Goal: Task Accomplishment & Management: Complete application form

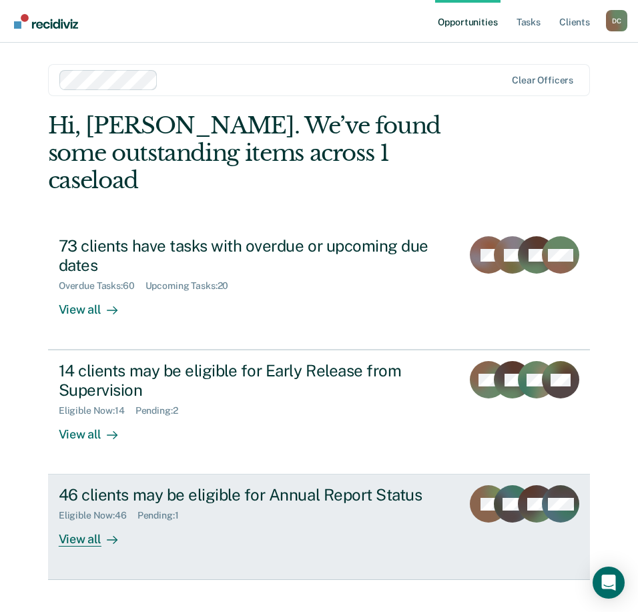
click at [121, 485] on div "46 clients may be eligible for Annual Report Status" at bounding box center [255, 494] width 392 height 19
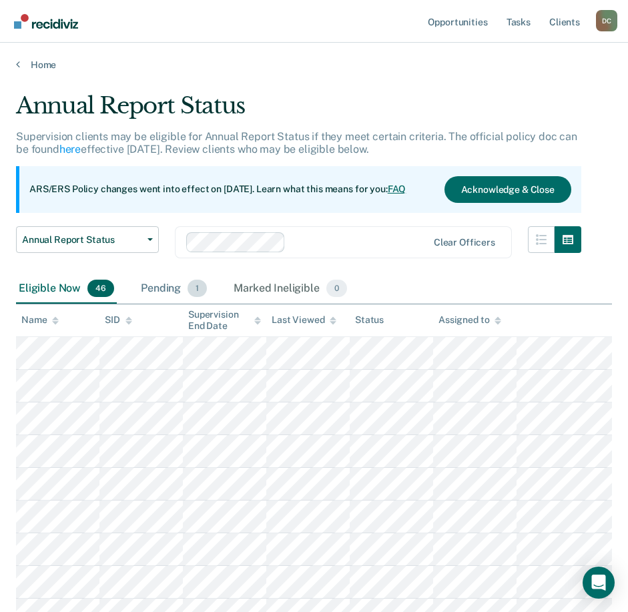
click at [175, 289] on div "Pending 1" at bounding box center [173, 288] width 71 height 29
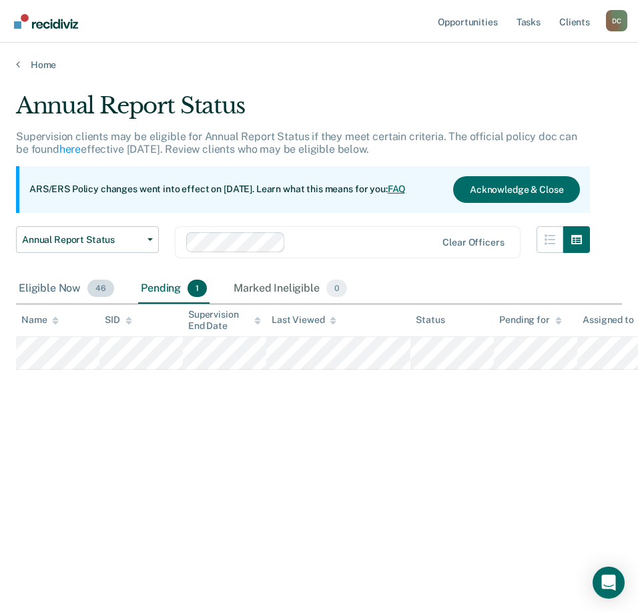
click at [60, 285] on div "Eligible Now 46" at bounding box center [66, 288] width 101 height 29
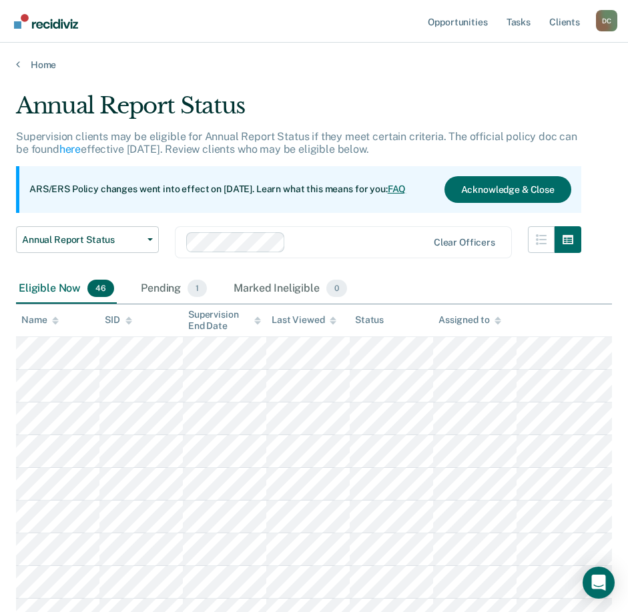
click at [37, 318] on div "Name" at bounding box center [39, 319] width 37 height 11
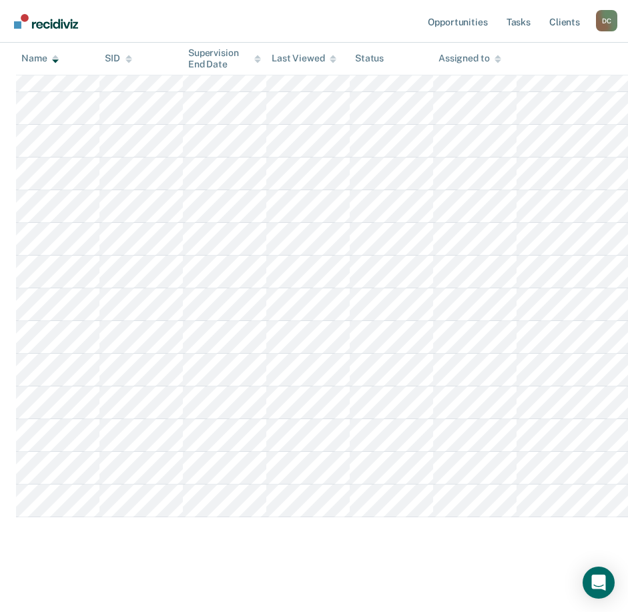
scroll to position [1324, 0]
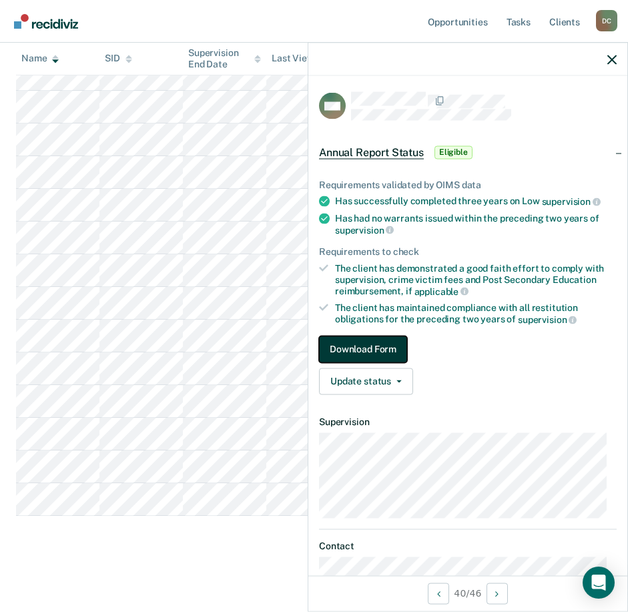
click at [382, 343] on button "Download Form" at bounding box center [363, 348] width 88 height 27
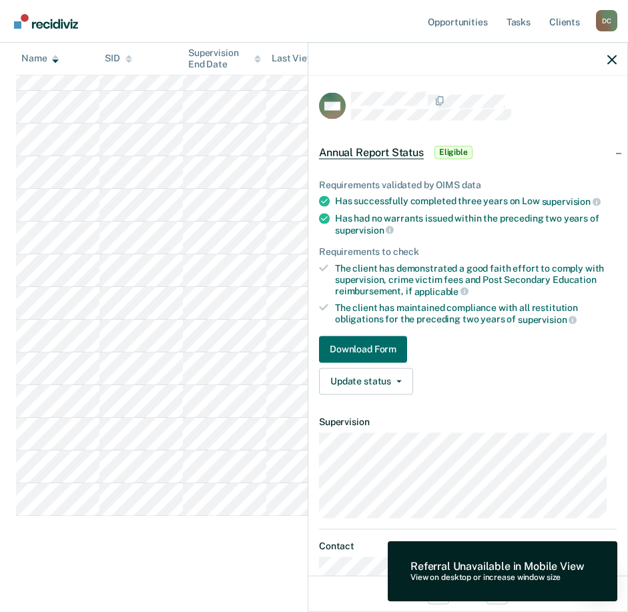
click at [513, 566] on div "Referral Unavailable in Mobile View" at bounding box center [496, 566] width 173 height 13
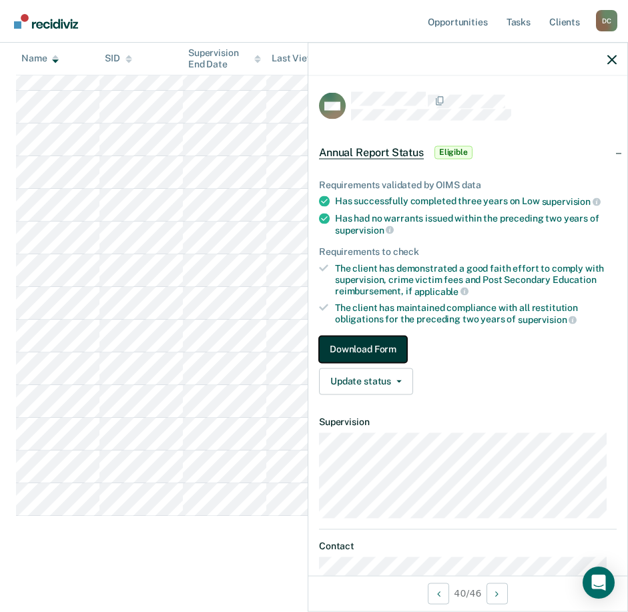
click at [356, 343] on button "Download Form" at bounding box center [363, 348] width 88 height 27
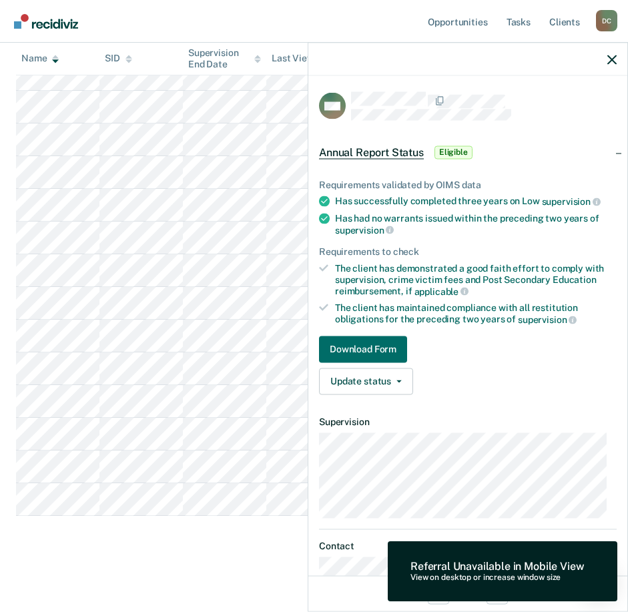
click at [402, 151] on span "Annual Report Status" at bounding box center [371, 151] width 105 height 13
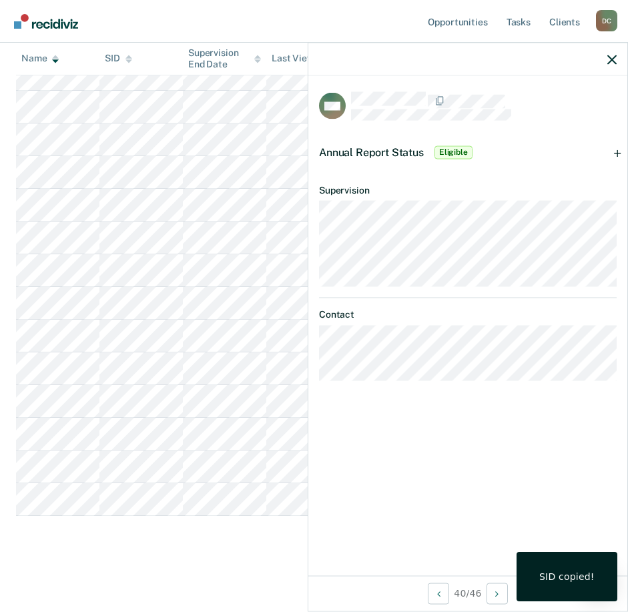
click at [571, 578] on div "SID copied!" at bounding box center [566, 576] width 55 height 12
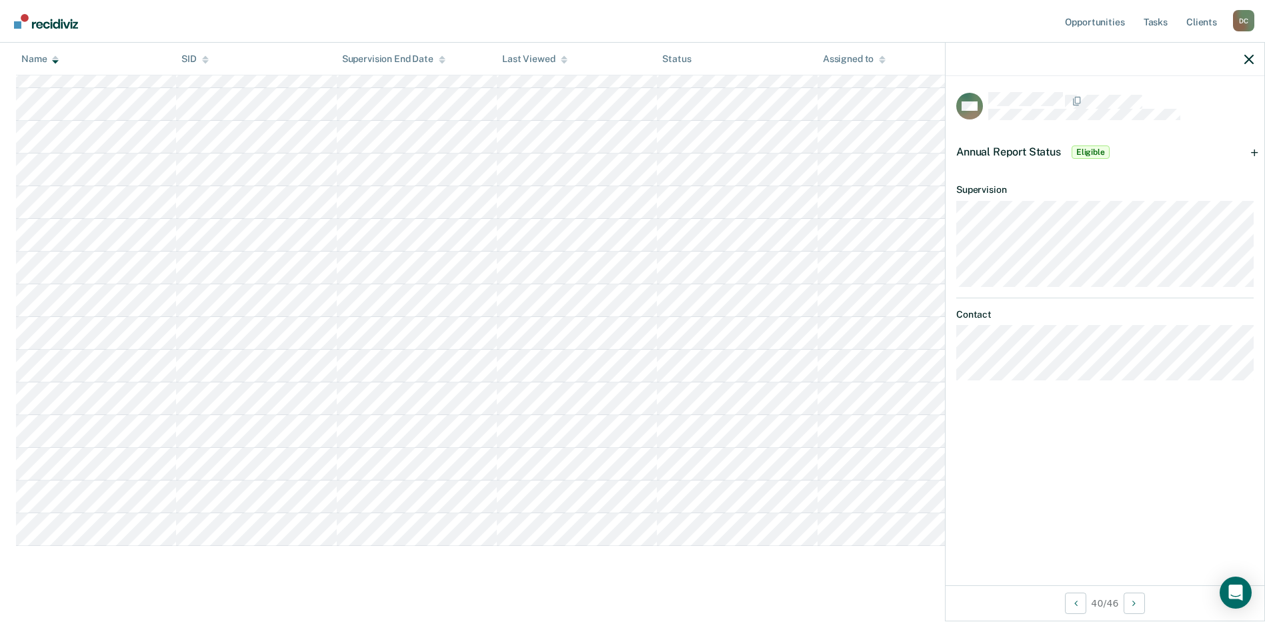
scroll to position [1301, 0]
click at [637, 152] on span "Eligible" at bounding box center [1091, 151] width 38 height 13
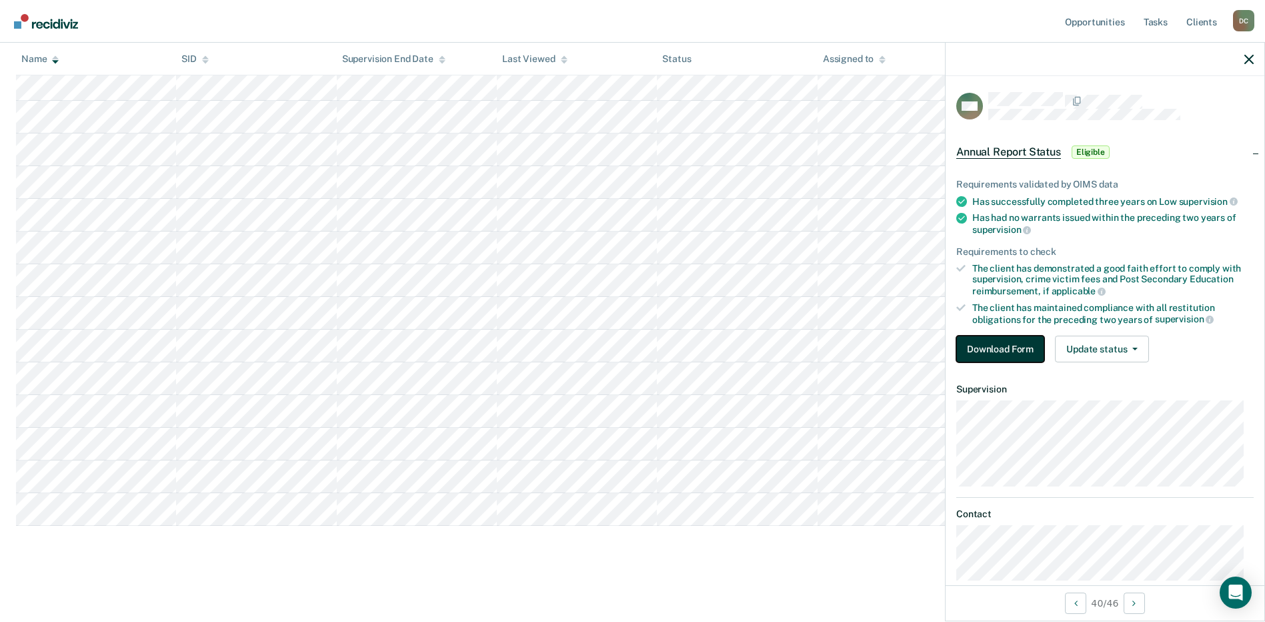
click at [637, 344] on button "Download Form" at bounding box center [1000, 348] width 88 height 27
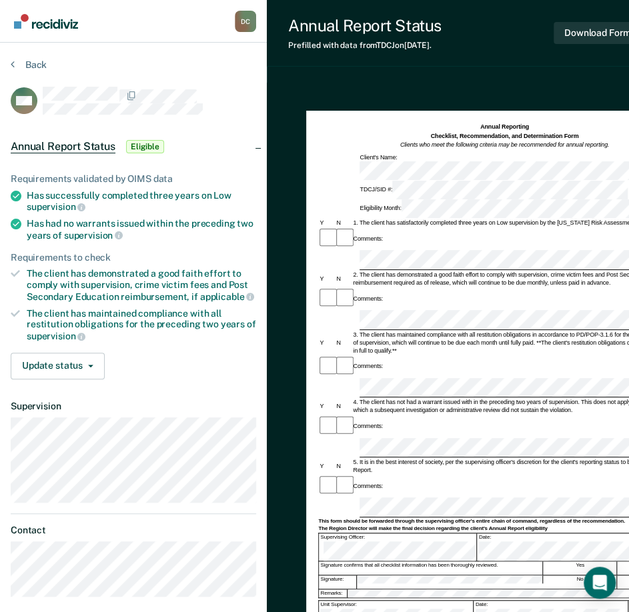
drag, startPoint x: 547, startPoint y: 83, endPoint x: 452, endPoint y: 10, distance: 119.8
click at [550, 119] on div "Annual Reporting Checklist, Recommendation, and Determination Form Clients who …" at bounding box center [465, 407] width 396 height 648
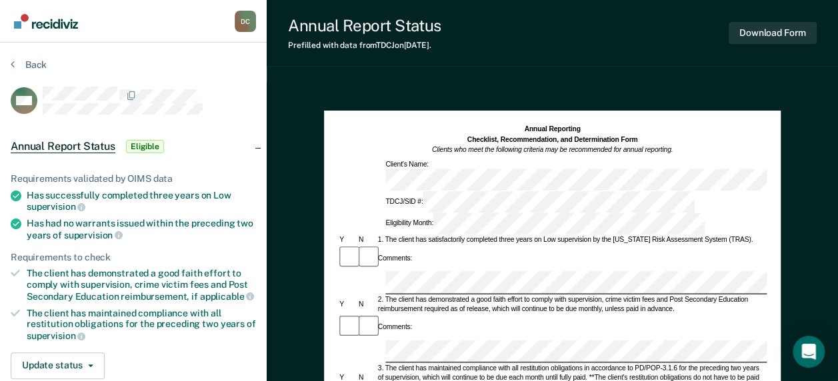
click at [355, 245] on div at bounding box center [346, 257] width 19 height 25
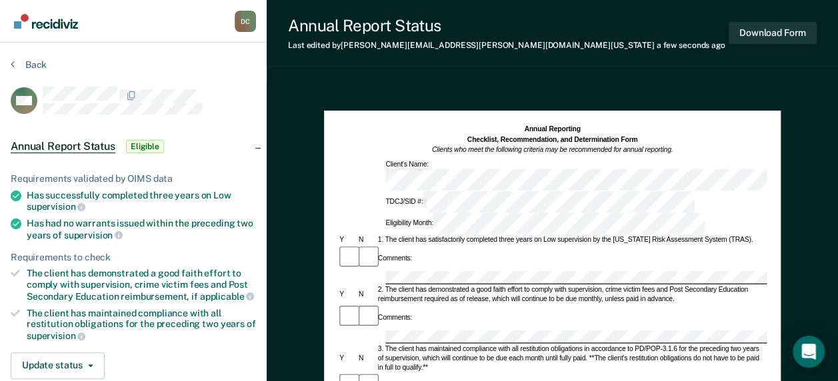
drag, startPoint x: 365, startPoint y: 259, endPoint x: 343, endPoint y: 267, distance: 23.2
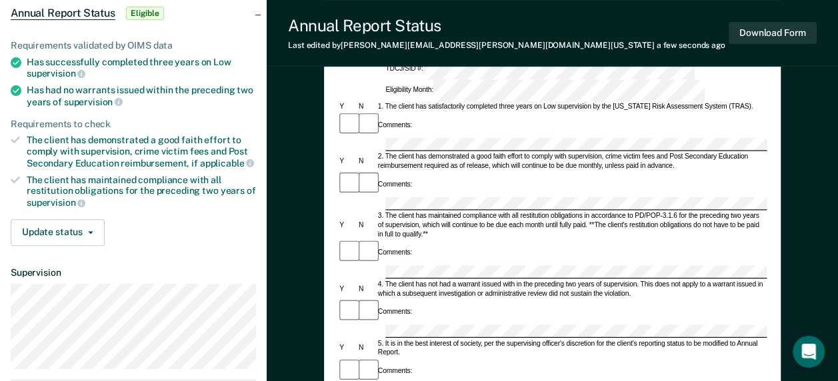
drag, startPoint x: 455, startPoint y: 284, endPoint x: 452, endPoint y: 265, distance: 18.9
click at [452, 358] on div "Comments:" at bounding box center [551, 370] width 429 height 25
drag, startPoint x: 452, startPoint y: 267, endPoint x: 441, endPoint y: 239, distance: 29.4
click at [441, 339] on div "5. It is in the best interest of society, per the supervising officer's discret…" at bounding box center [571, 348] width 391 height 19
click at [516, 358] on div "Comments:" at bounding box center [551, 370] width 429 height 25
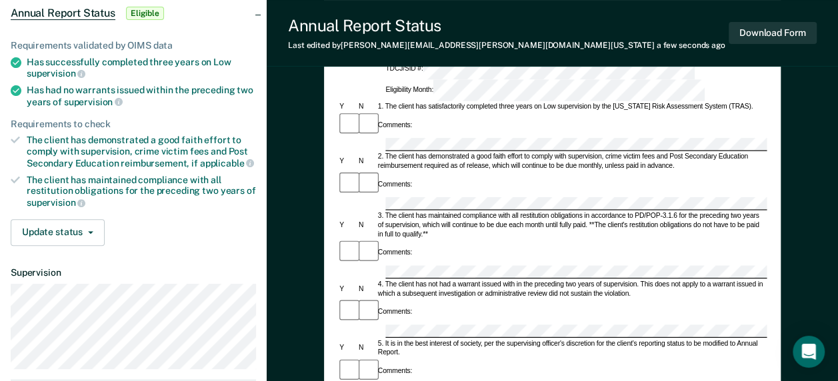
scroll to position [200, 0]
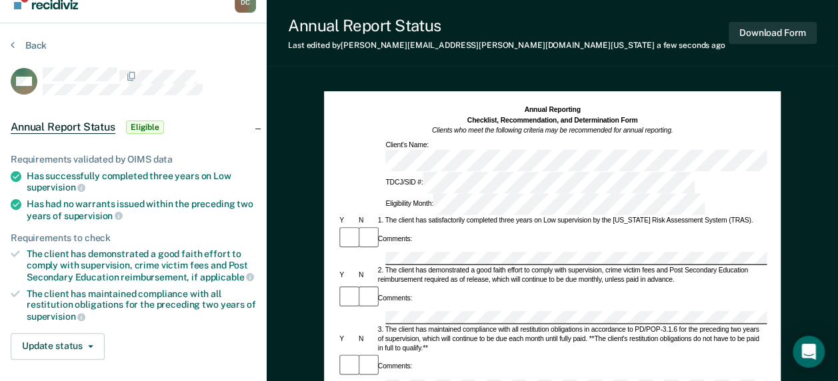
scroll to position [0, 0]
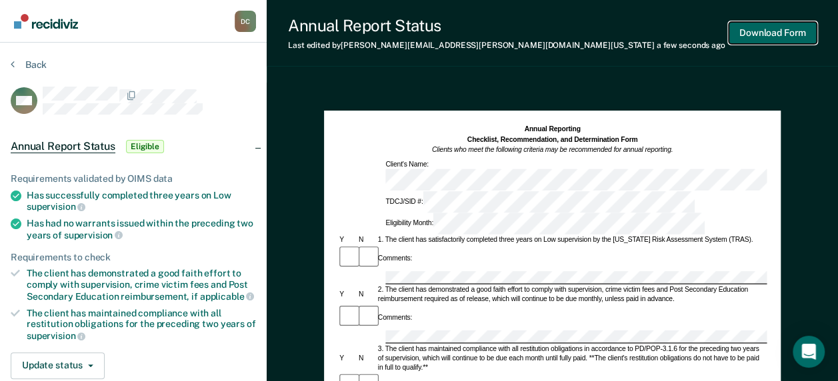
click at [637, 29] on button "Download Form" at bounding box center [773, 33] width 88 height 22
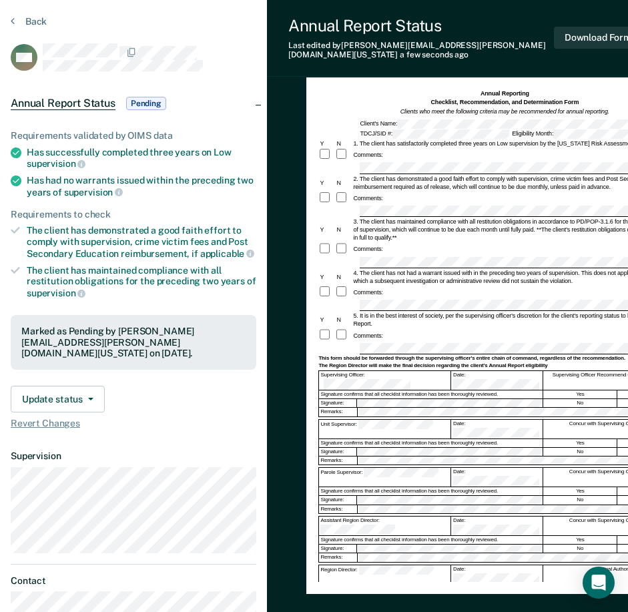
scroll to position [67, 0]
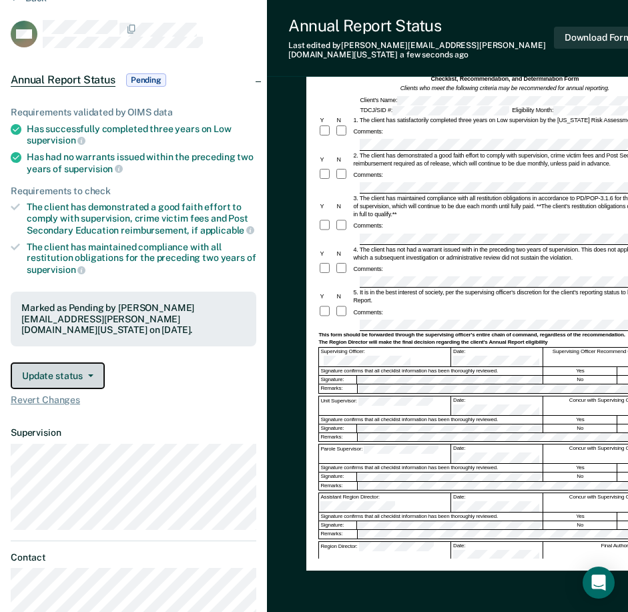
click at [74, 379] on button "Update status" at bounding box center [58, 375] width 94 height 27
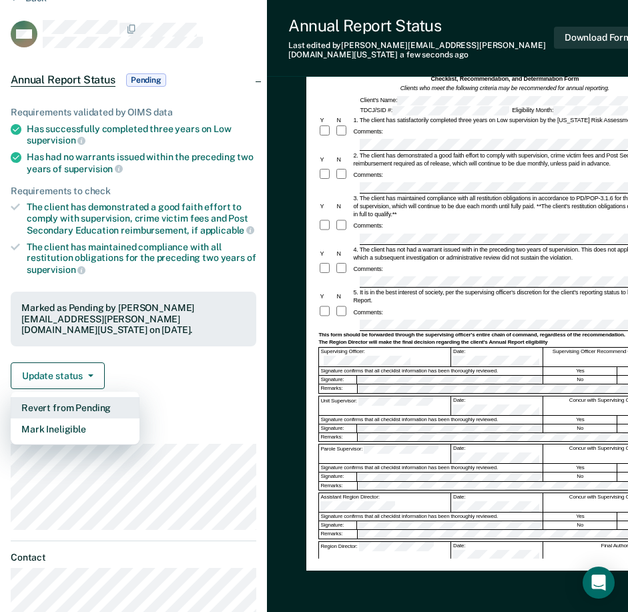
click at [72, 407] on button "Revert from Pending" at bounding box center [75, 407] width 129 height 21
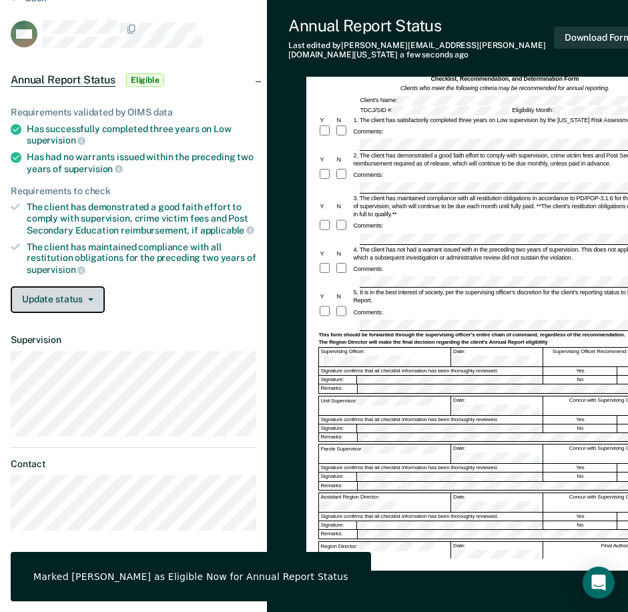
click at [78, 298] on button "Update status" at bounding box center [58, 299] width 94 height 27
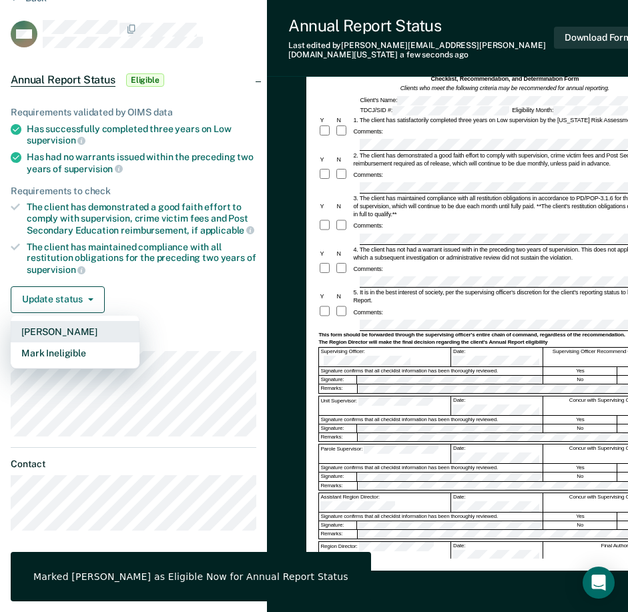
click at [67, 332] on button "[PERSON_NAME]" at bounding box center [75, 331] width 129 height 21
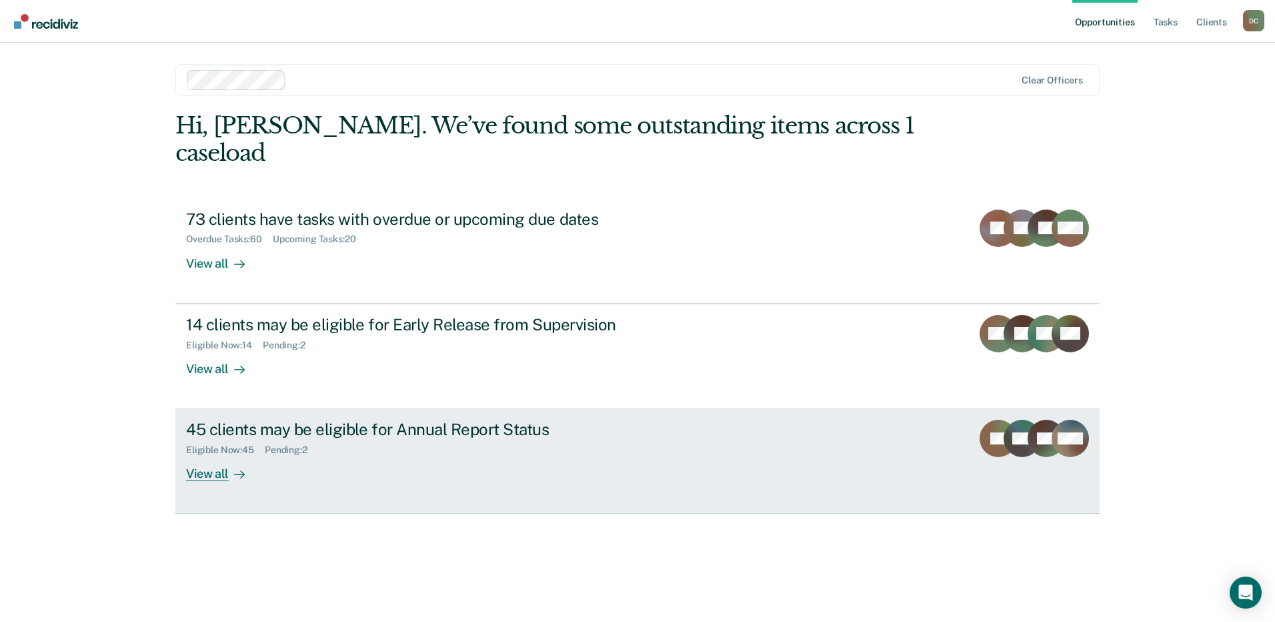
click at [279, 444] on div "Pending : 2" at bounding box center [291, 449] width 53 height 11
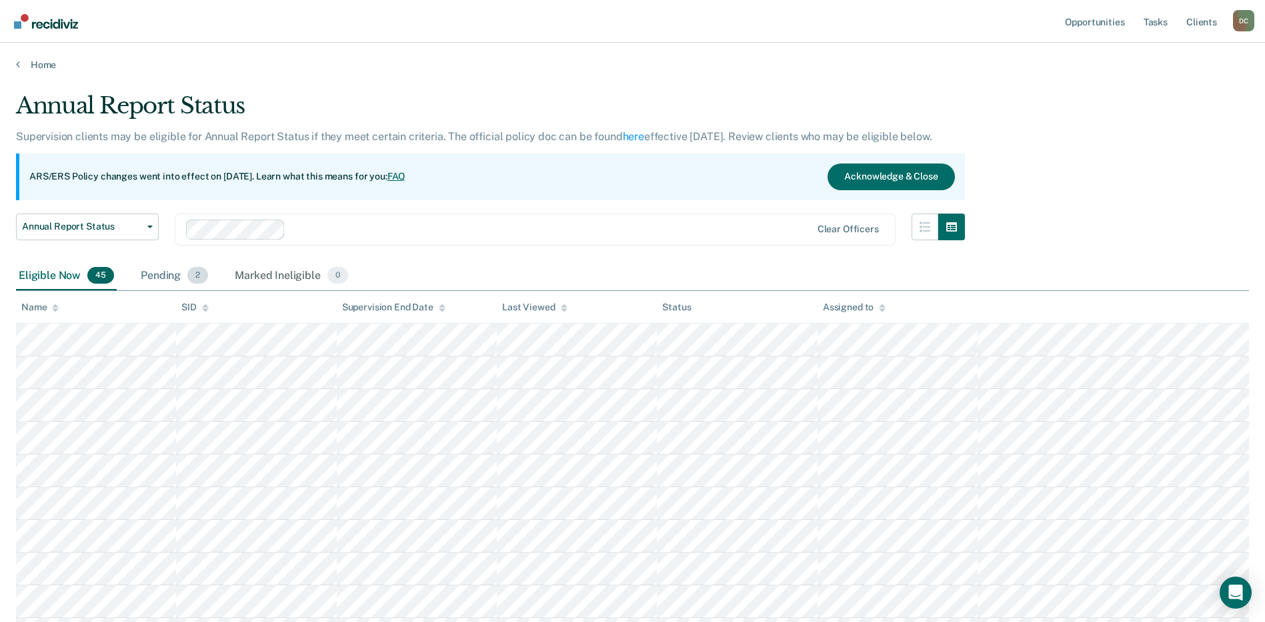
click at [146, 270] on div "Pending 2" at bounding box center [174, 275] width 73 height 29
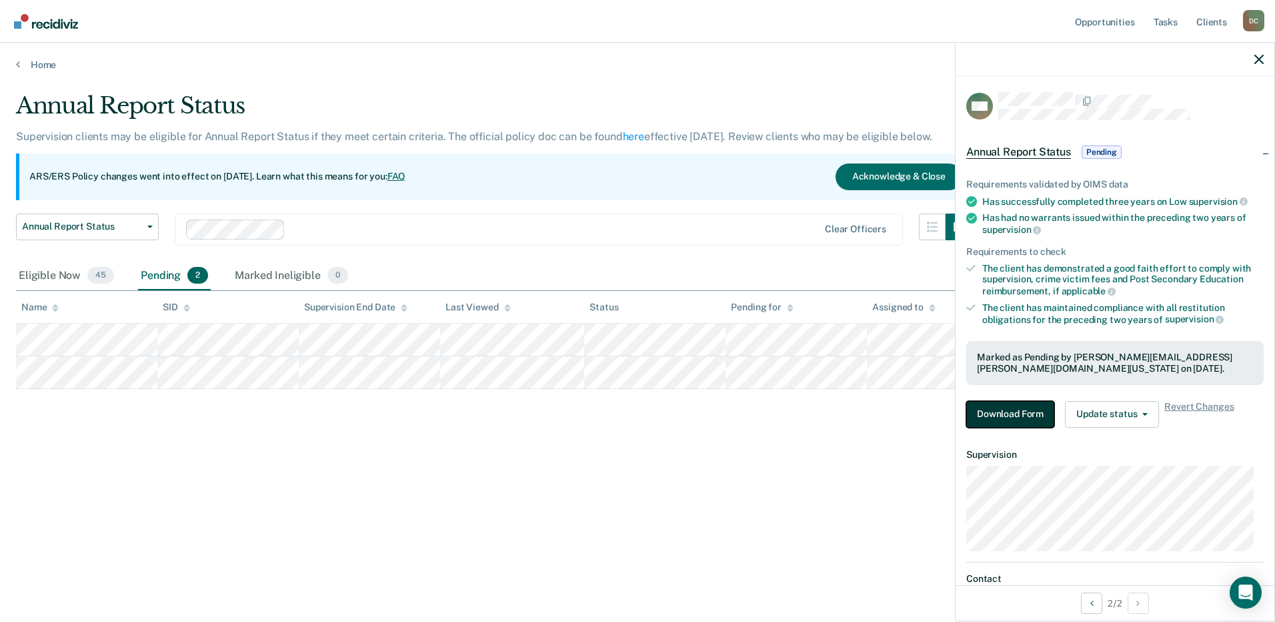
click at [1030, 412] on button "Download Form" at bounding box center [1010, 414] width 88 height 27
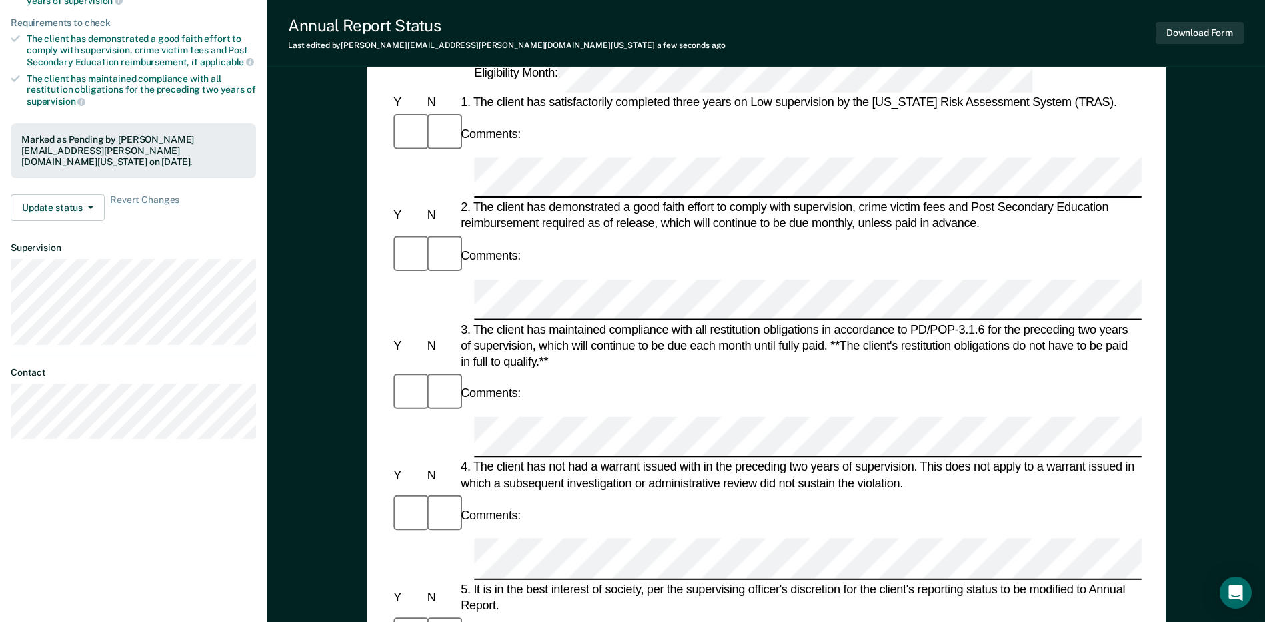
scroll to position [234, 0]
click at [1201, 39] on button "Download Form" at bounding box center [1200, 33] width 88 height 22
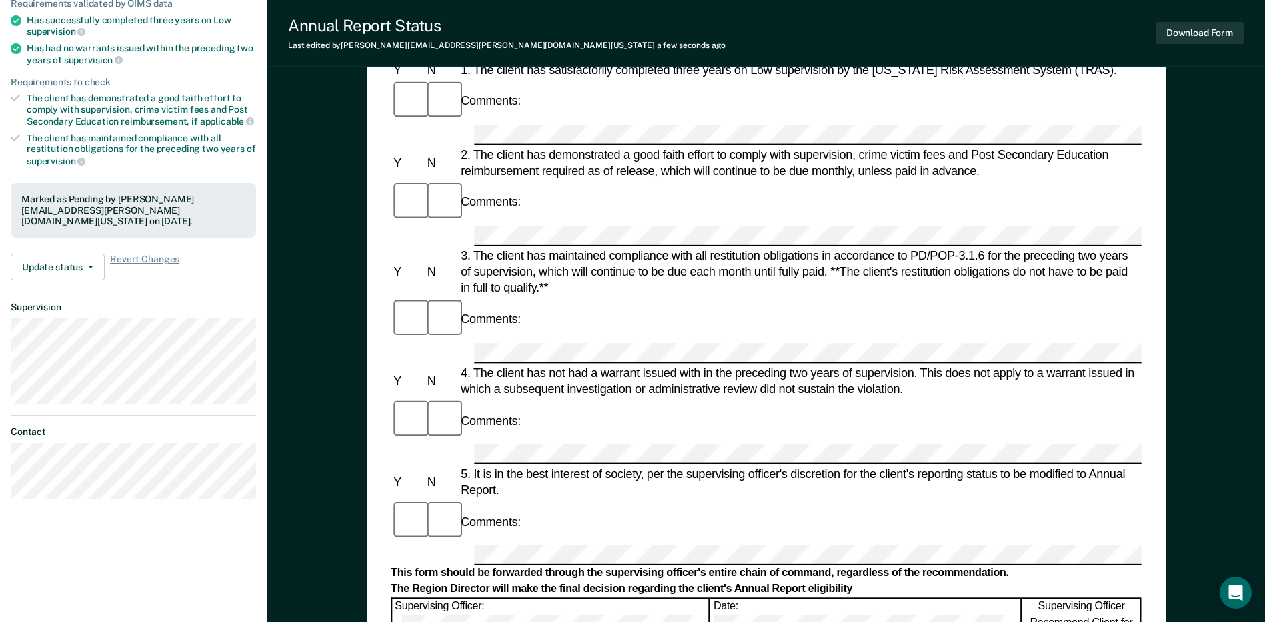
scroll to position [167, 0]
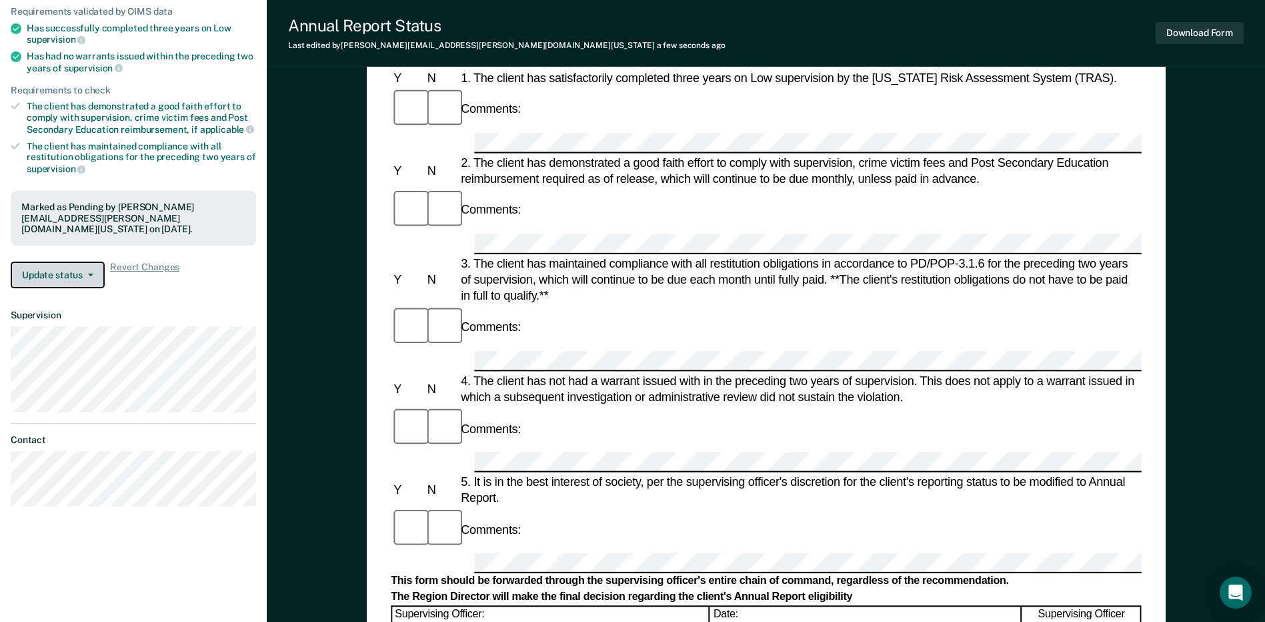
click at [67, 273] on button "Update status" at bounding box center [58, 274] width 94 height 27
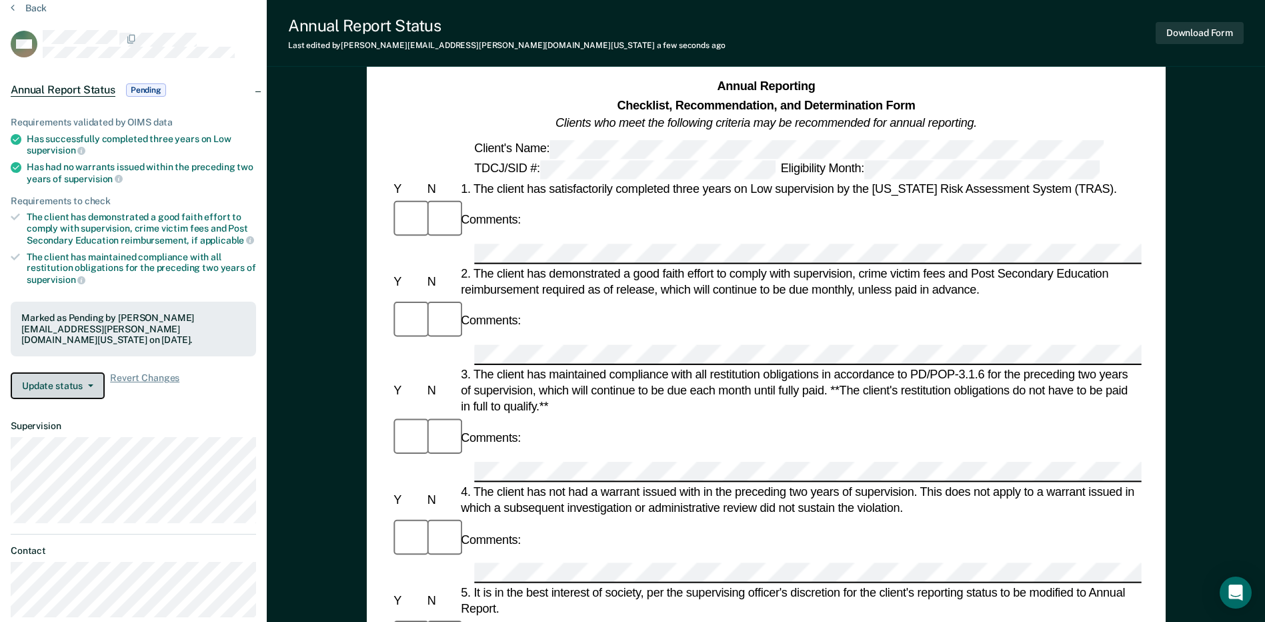
scroll to position [34, 0]
